Goal: Transaction & Acquisition: Subscribe to service/newsletter

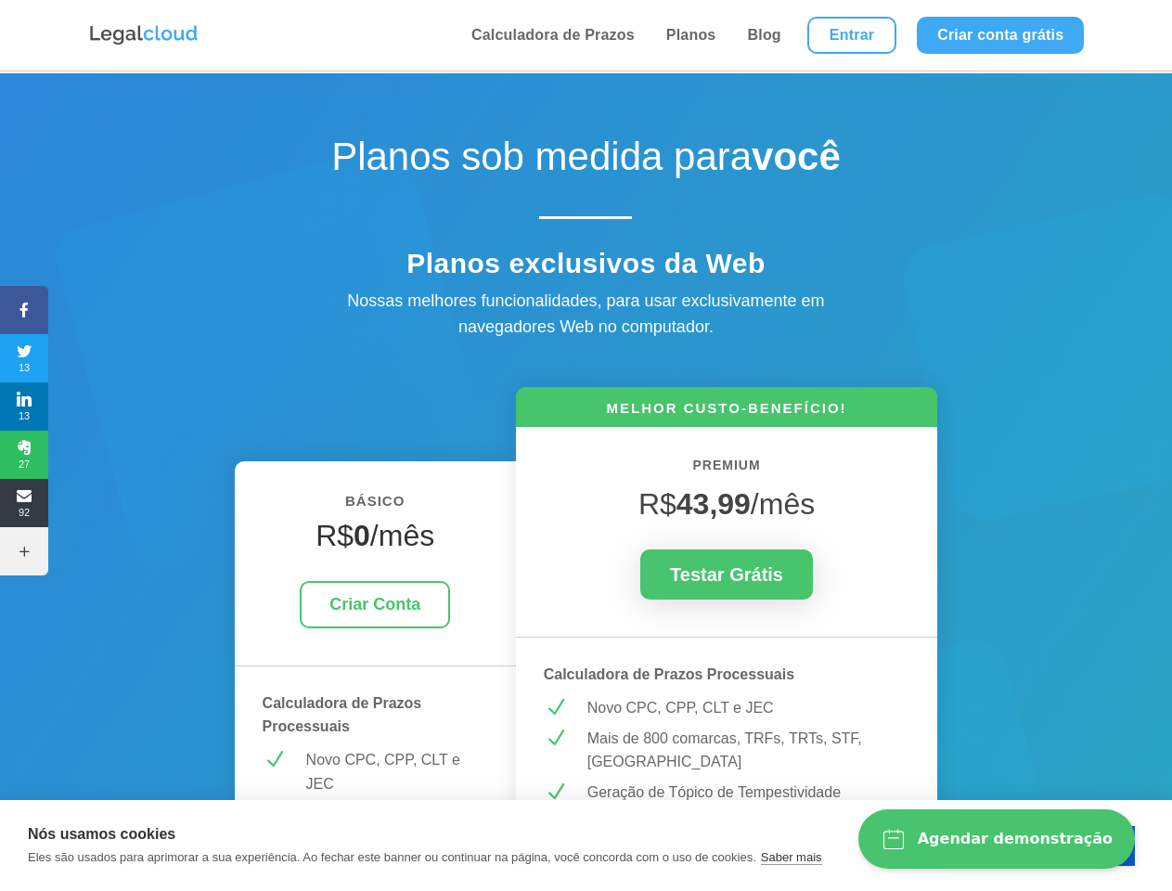
click at [24, 310] on icon at bounding box center [24, 309] width 48 height 15
click at [24, 358] on span "13" at bounding box center [24, 358] width 48 height 30
click at [24, 406] on span "13" at bounding box center [24, 406] width 48 height 30
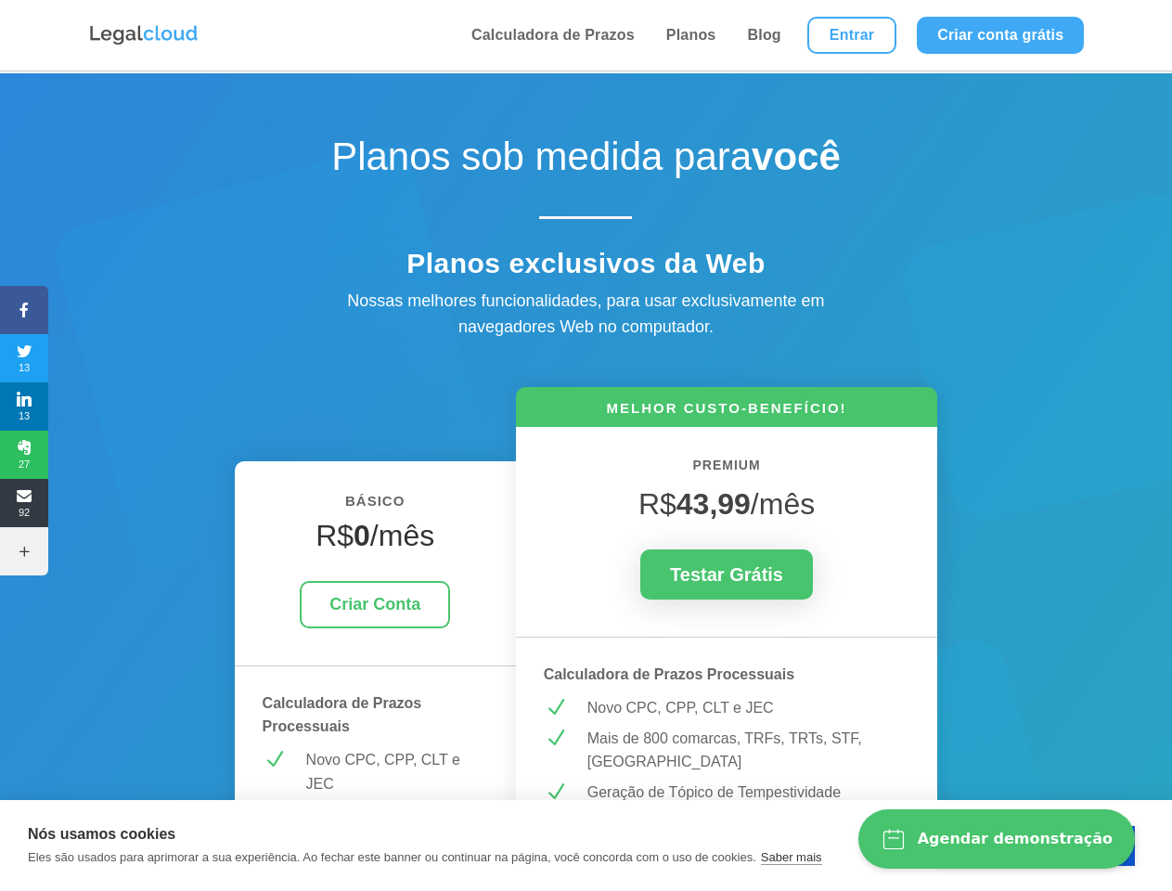
click at [24, 455] on span "27" at bounding box center [24, 455] width 48 height 30
click at [24, 503] on span "92" at bounding box center [24, 503] width 48 height 30
click at [24, 551] on icon at bounding box center [24, 551] width 48 height 15
